Goal: Information Seeking & Learning: Learn about a topic

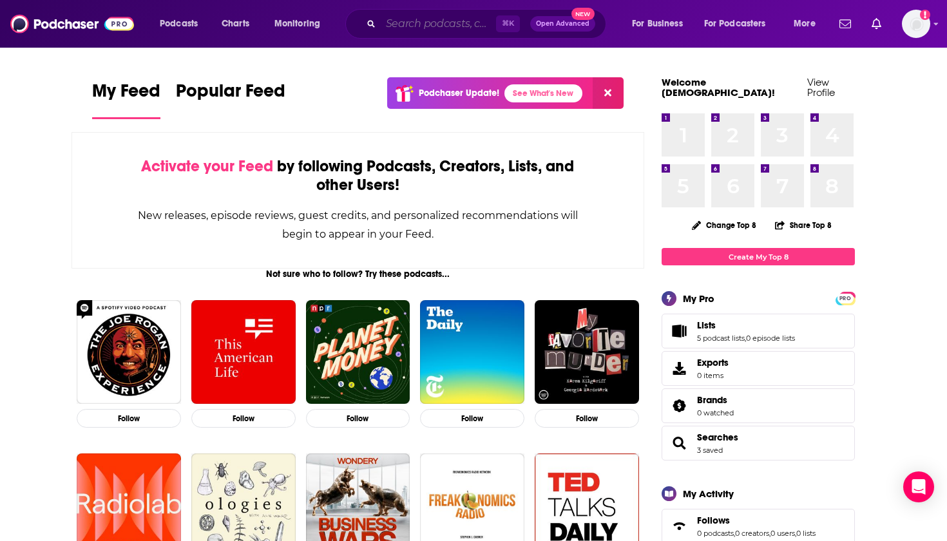
click at [414, 23] on input "Search podcasts, credits, & more..." at bounding box center [438, 24] width 115 height 21
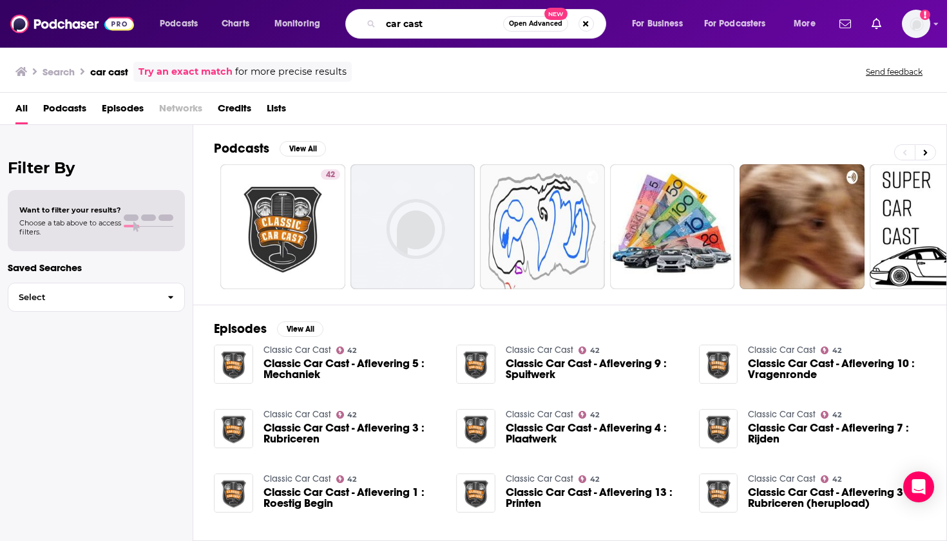
click at [403, 24] on input "car cast" at bounding box center [442, 24] width 122 height 21
type input "carcast"
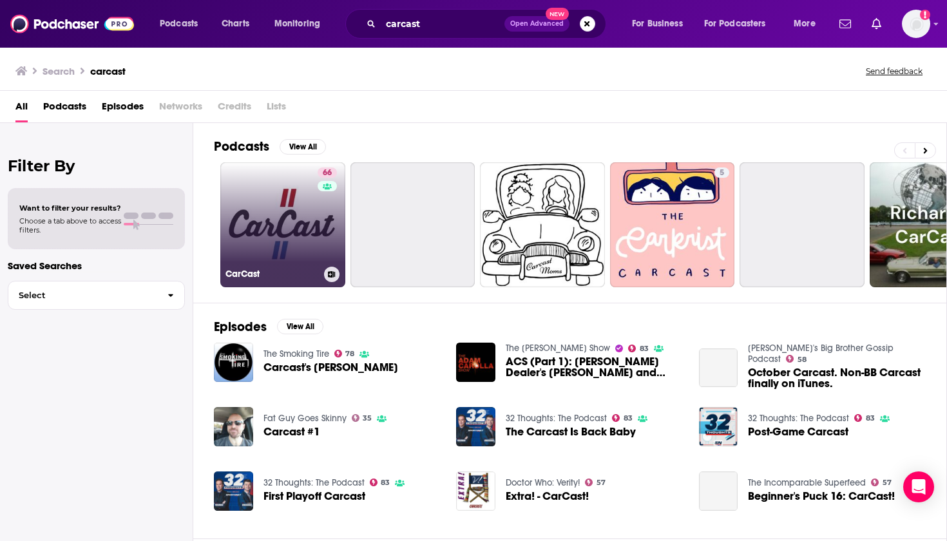
click at [267, 245] on link "66 CarCast" at bounding box center [282, 224] width 125 height 125
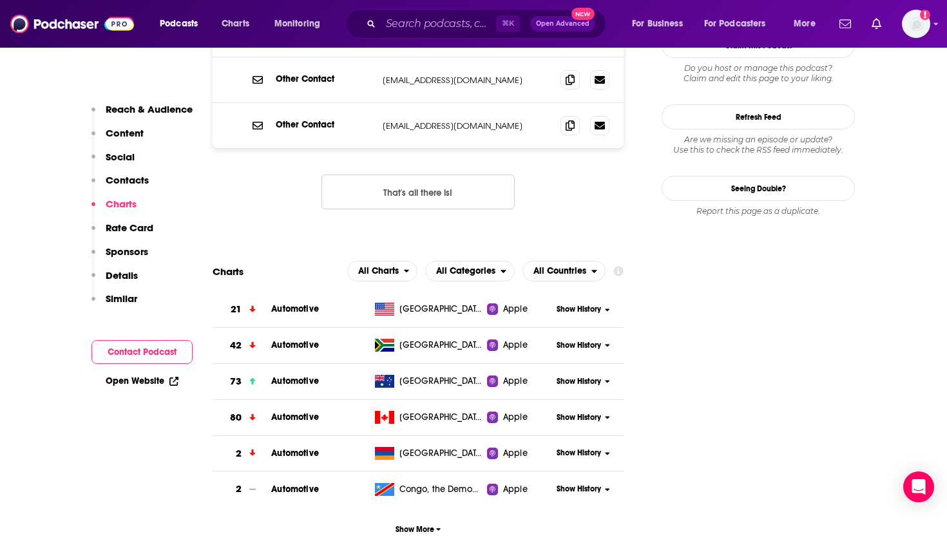
scroll to position [1410, 0]
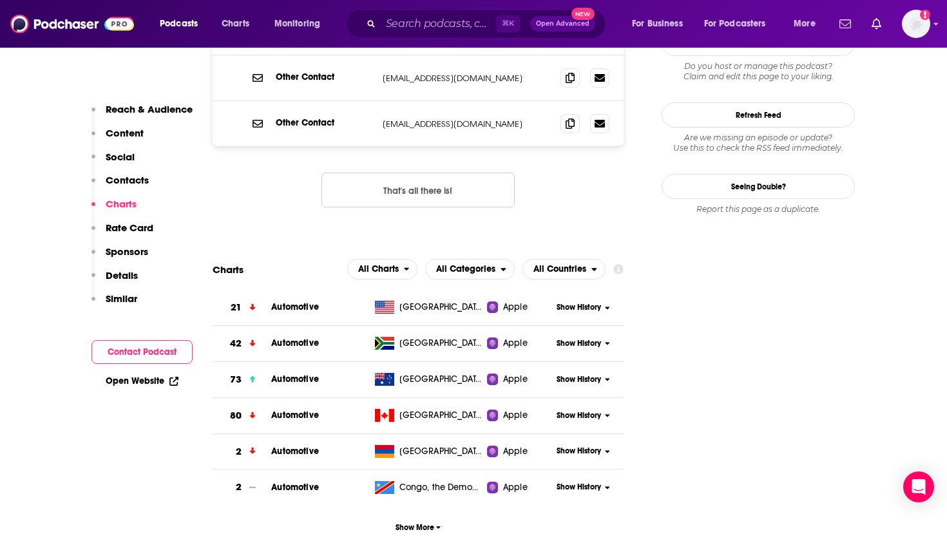
click at [291, 302] on span "Automotive" at bounding box center [295, 307] width 48 height 11
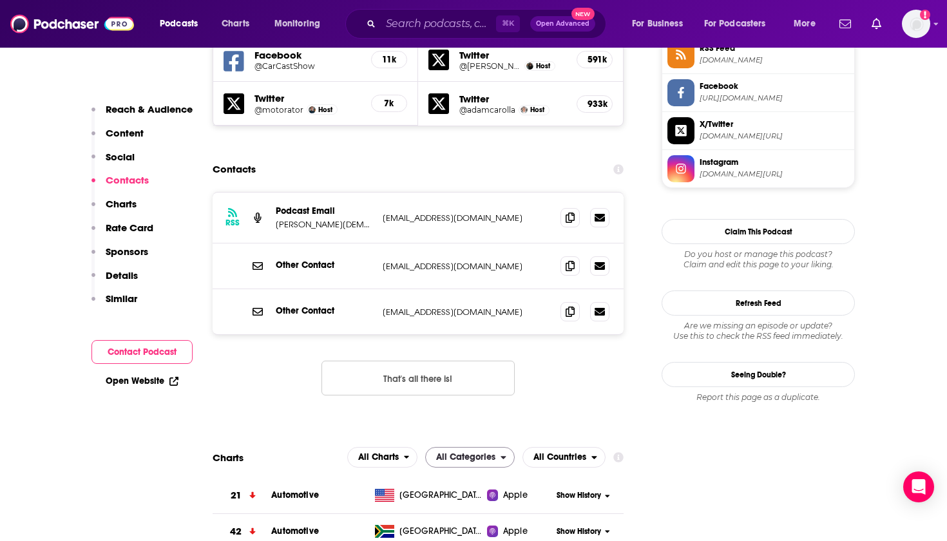
scroll to position [1280, 0]
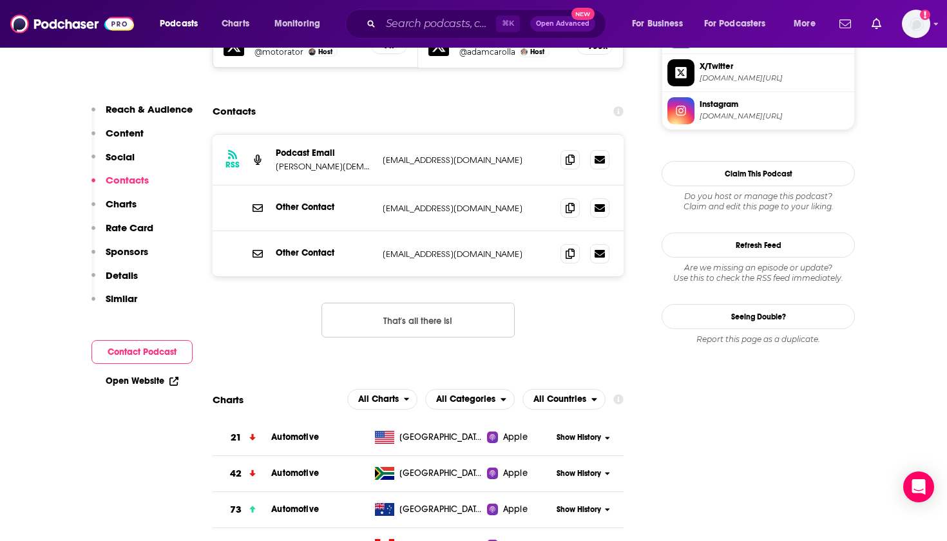
click at [602, 432] on button "Show History" at bounding box center [584, 437] width 62 height 11
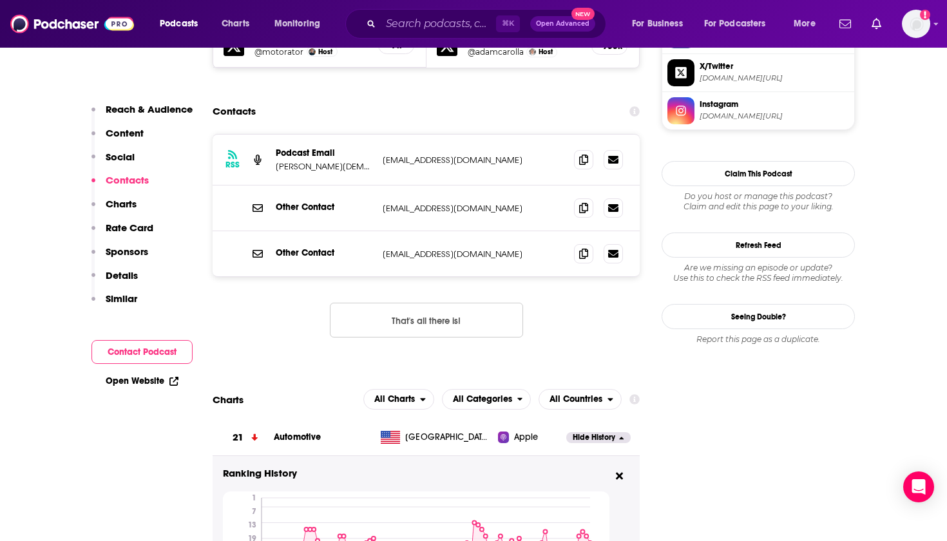
scroll to position [1363, 0]
